Goal: Navigation & Orientation: Go to known website

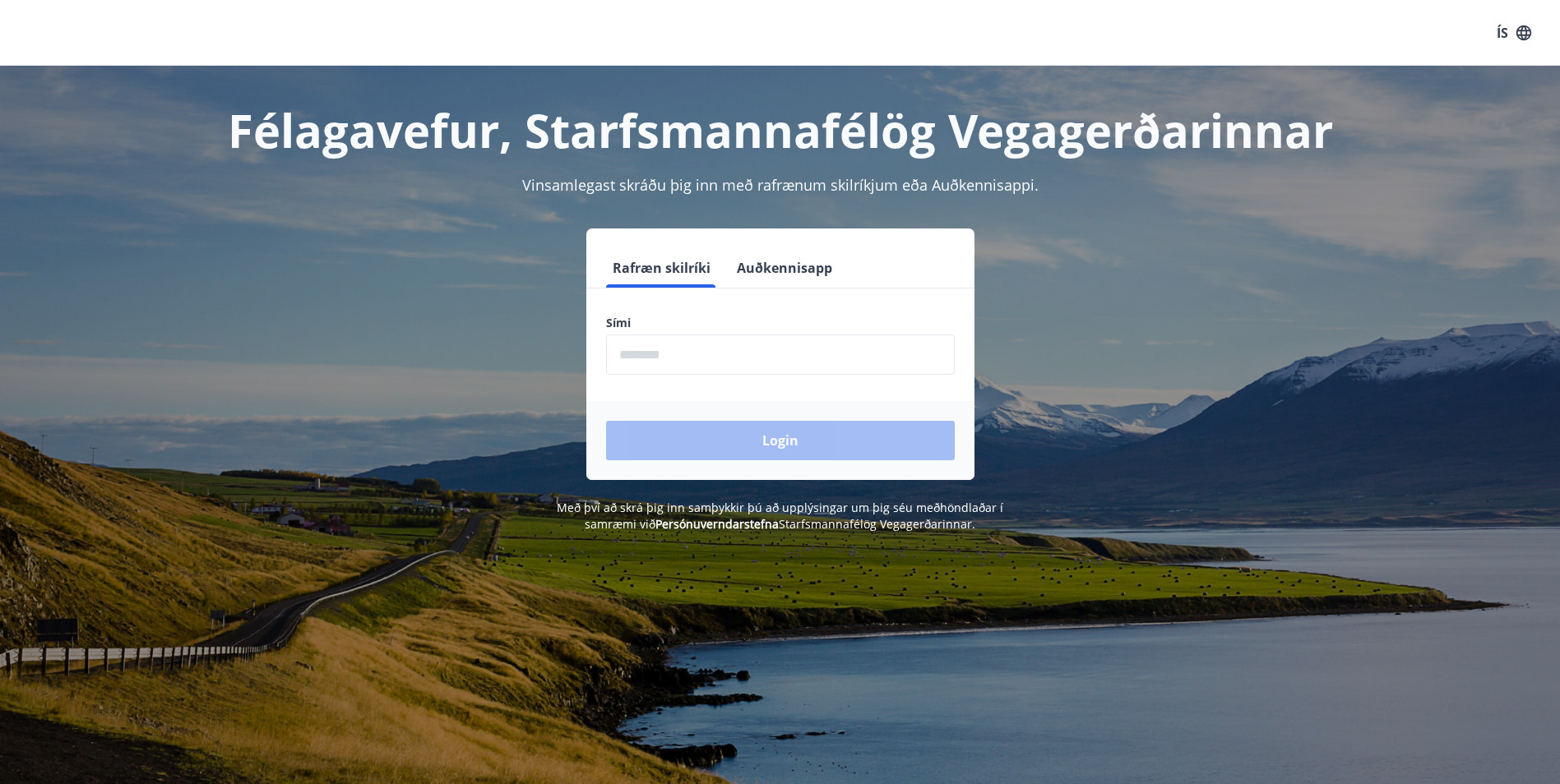
click at [679, 370] on input "phone" at bounding box center [780, 354] width 349 height 41
type input "********"
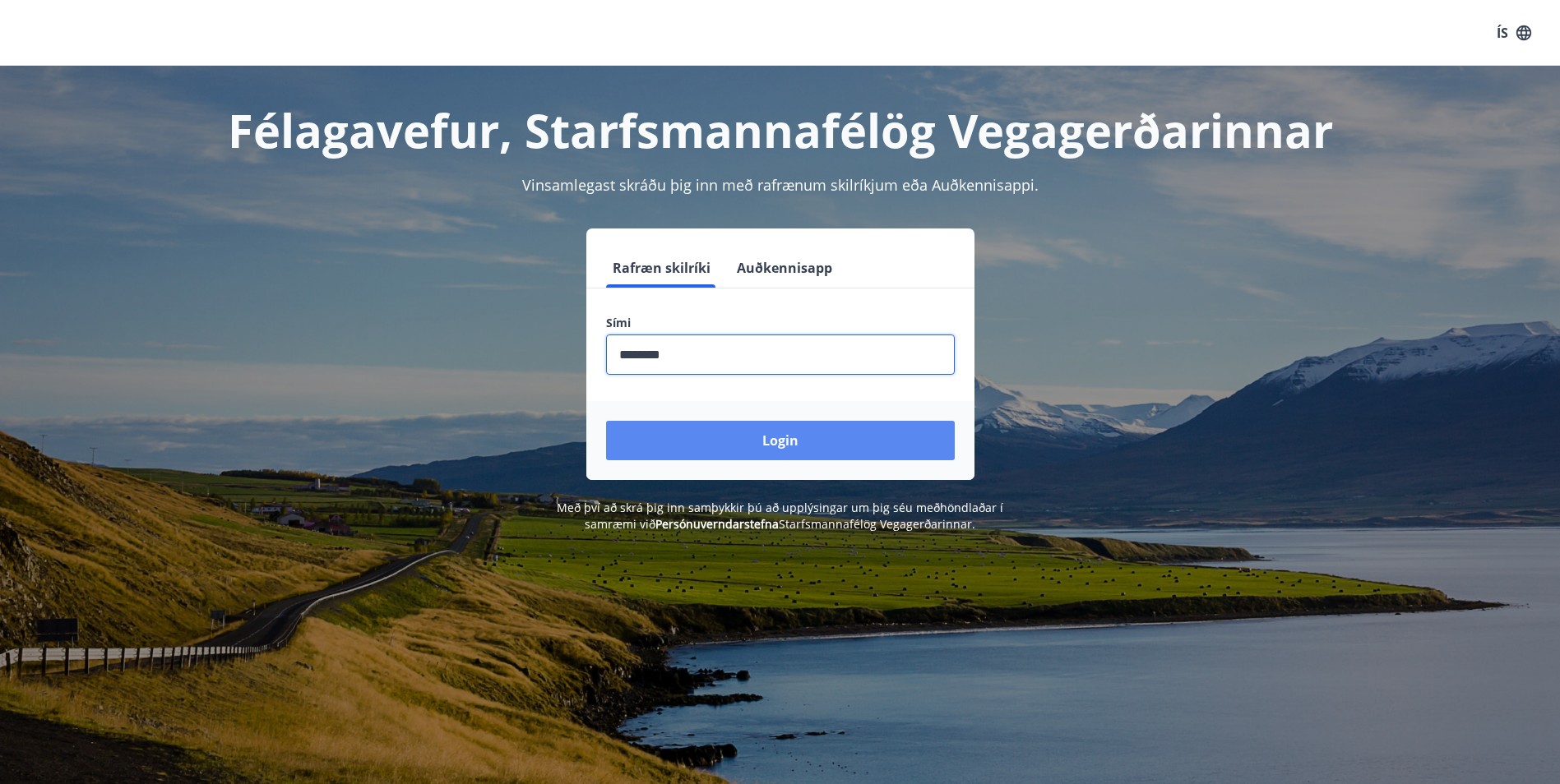
click at [666, 428] on button "Login" at bounding box center [780, 441] width 349 height 40
